Goal: Information Seeking & Learning: Learn about a topic

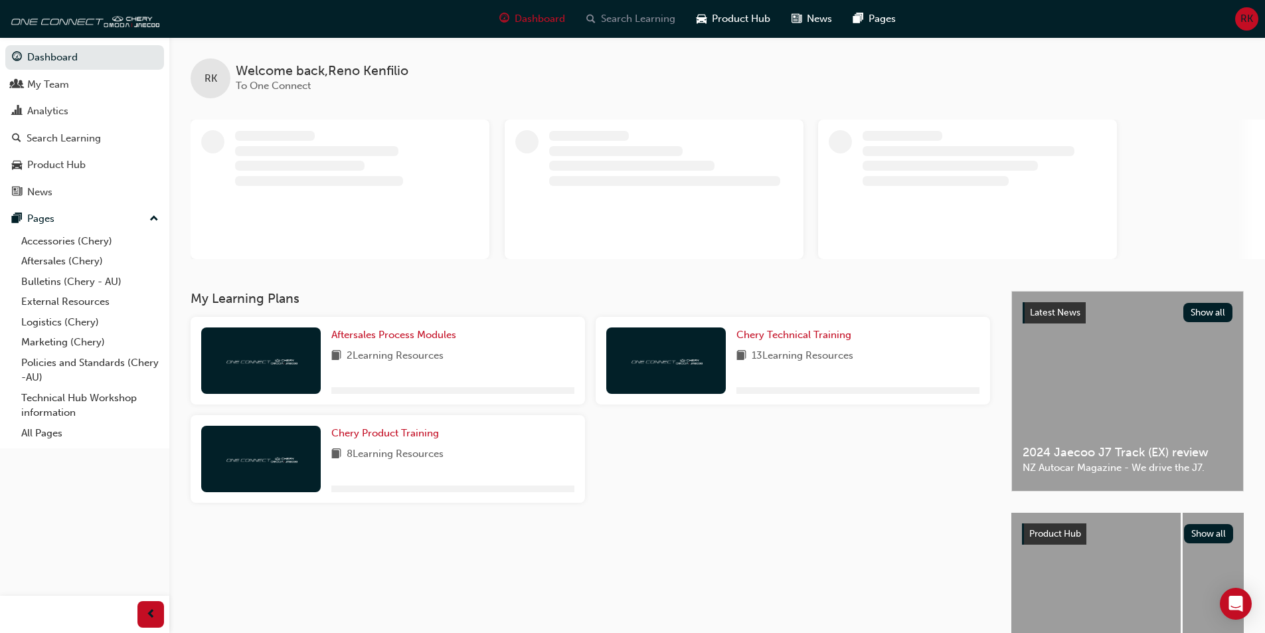
click at [619, 21] on span "Search Learning" at bounding box center [638, 18] width 74 height 15
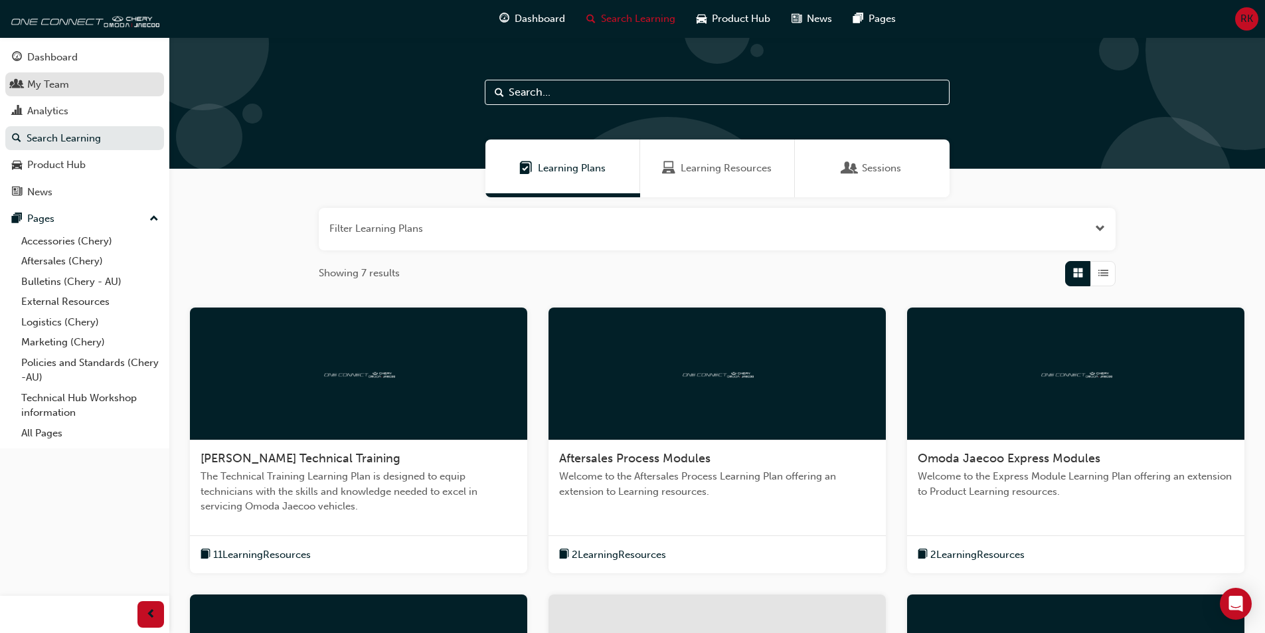
click at [77, 88] on div "My Team" at bounding box center [84, 84] width 145 height 17
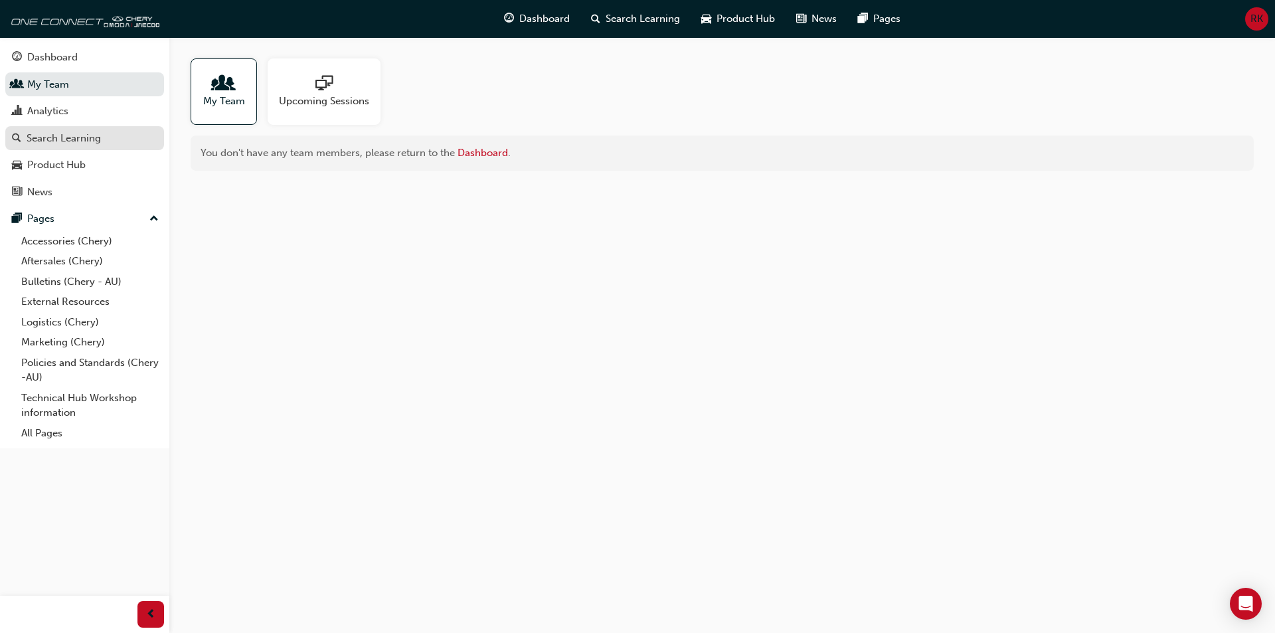
click at [86, 137] on div "Search Learning" at bounding box center [64, 138] width 74 height 15
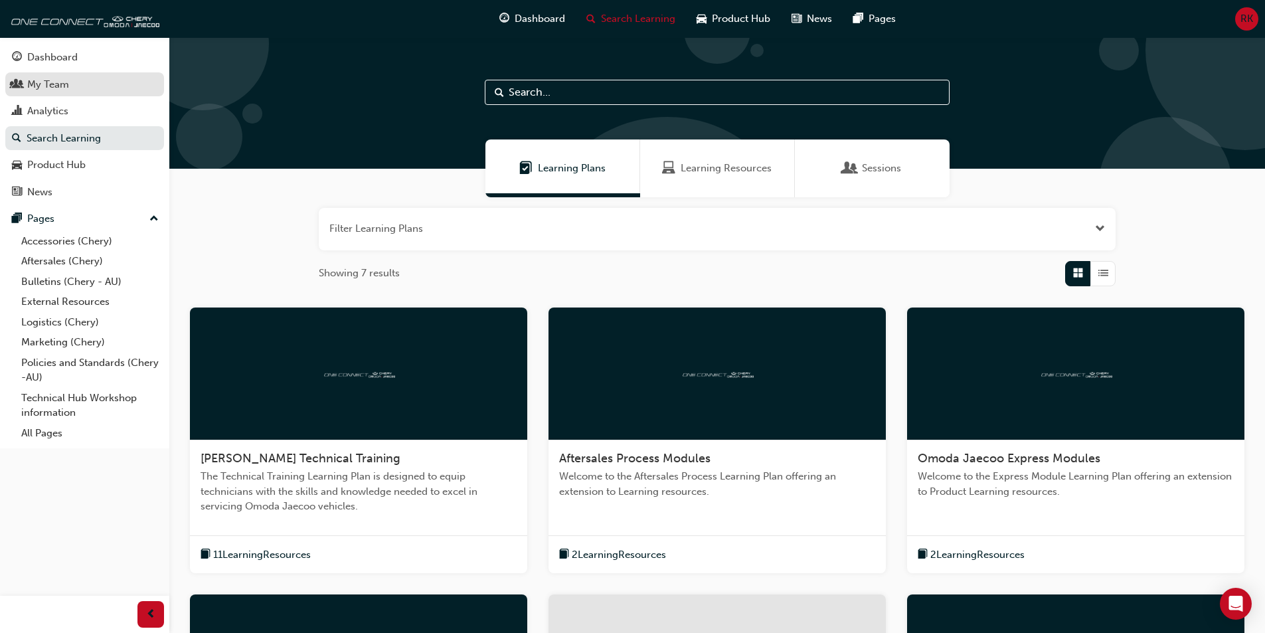
click at [72, 84] on div "My Team" at bounding box center [84, 84] width 145 height 17
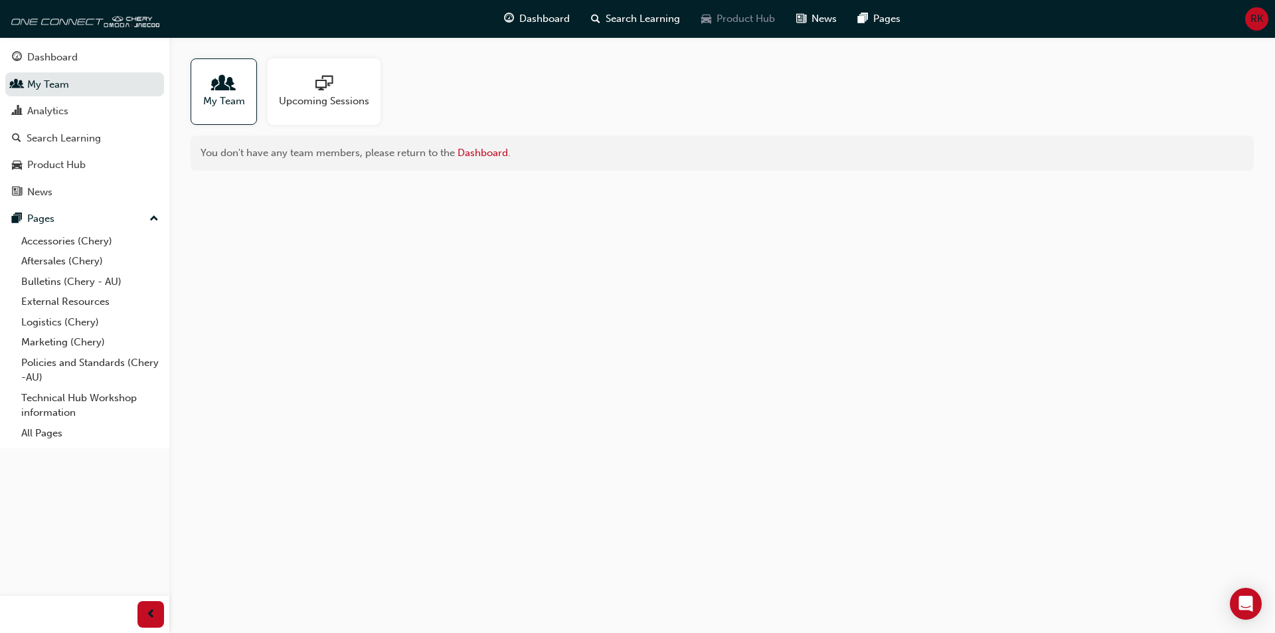
click at [714, 16] on div "Product Hub" at bounding box center [737, 18] width 95 height 27
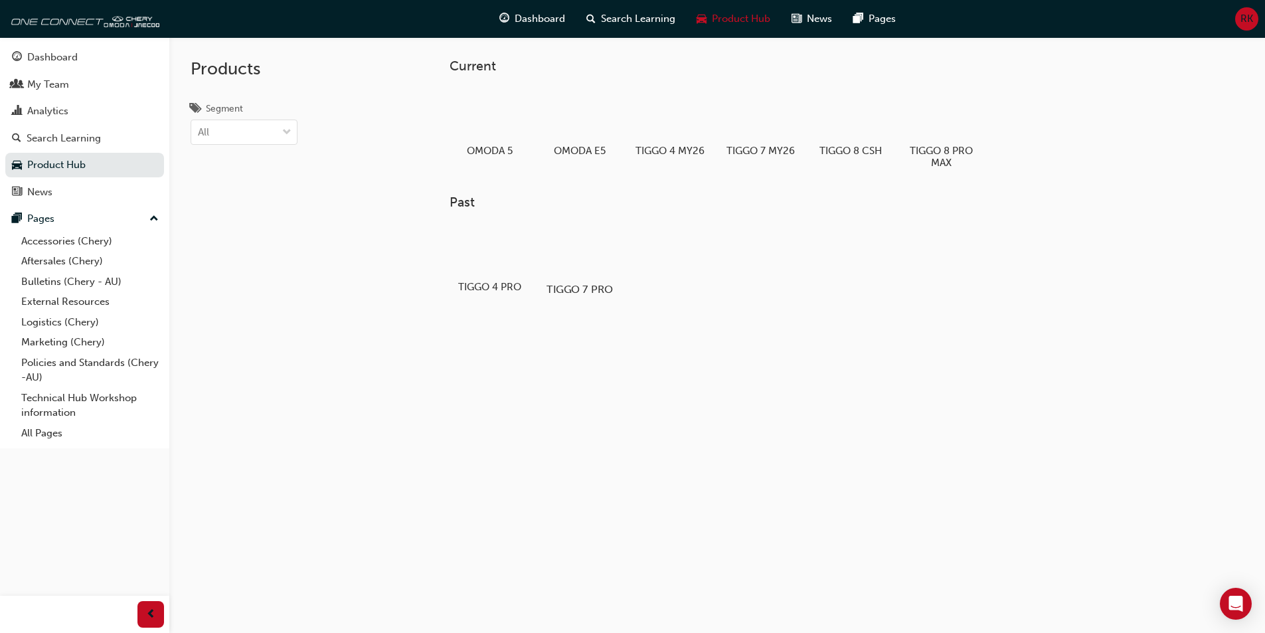
click at [585, 245] on div at bounding box center [579, 250] width 74 height 53
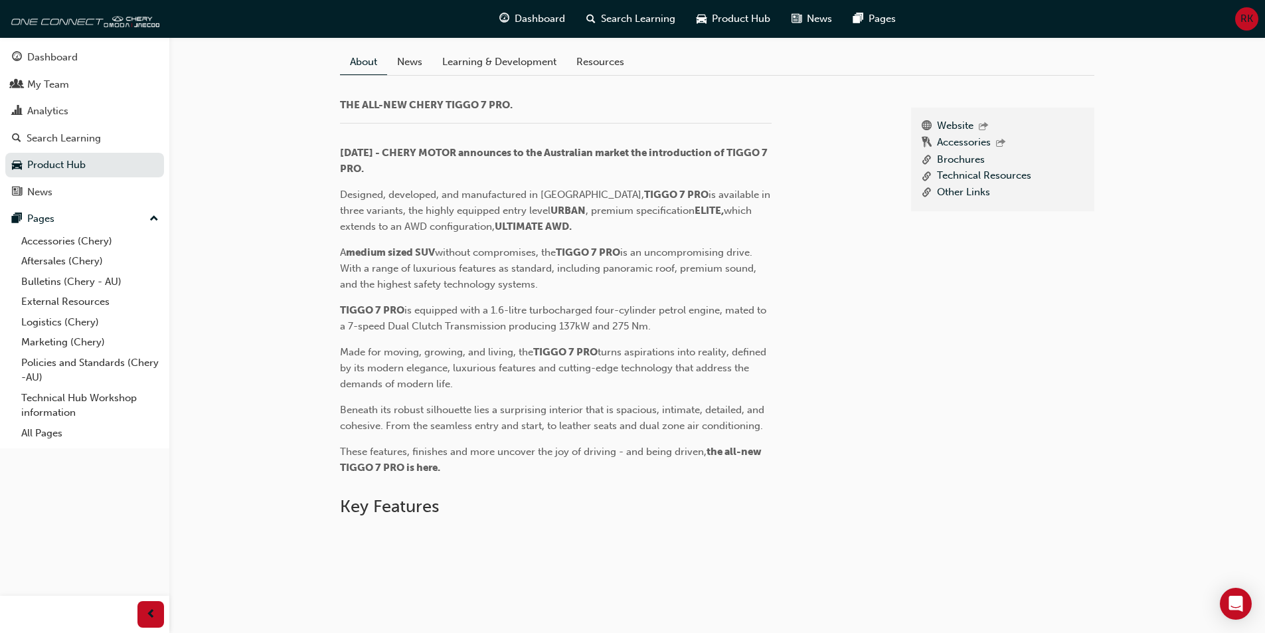
scroll to position [614, 0]
